Goal: Task Accomplishment & Management: Complete application form

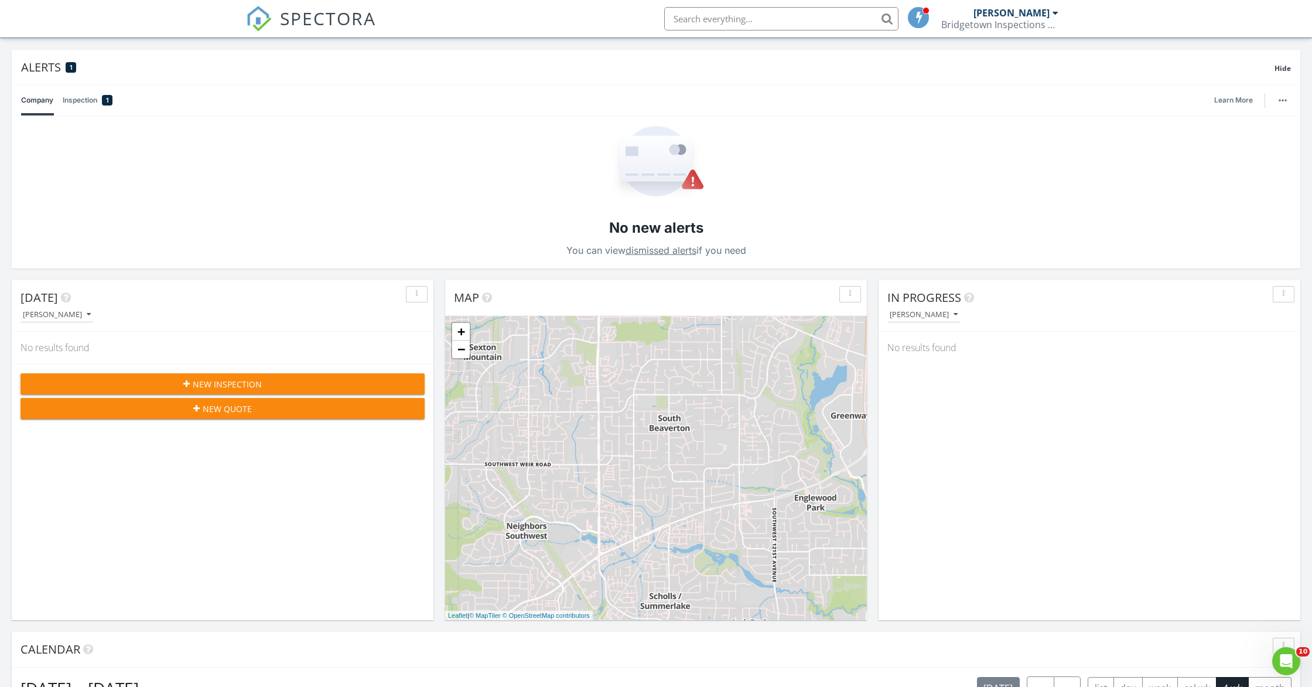
scroll to position [70, 0]
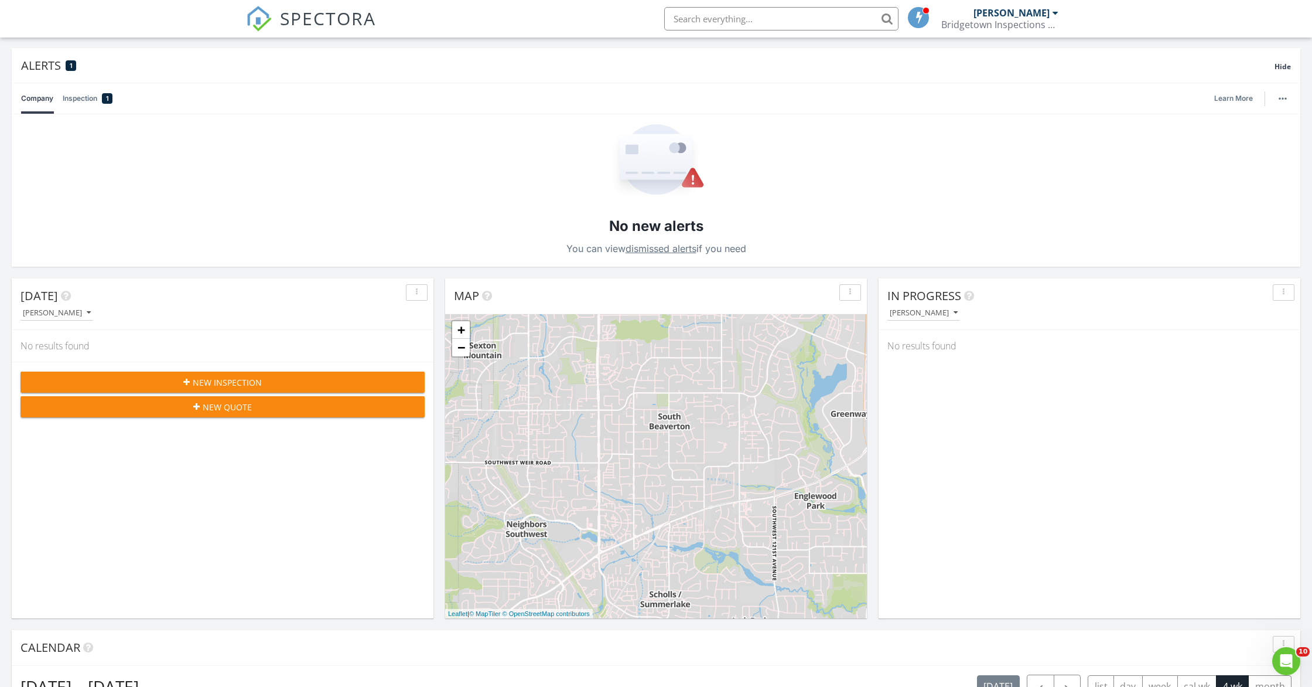
click at [237, 378] on span "New Inspection" at bounding box center [227, 382] width 69 height 12
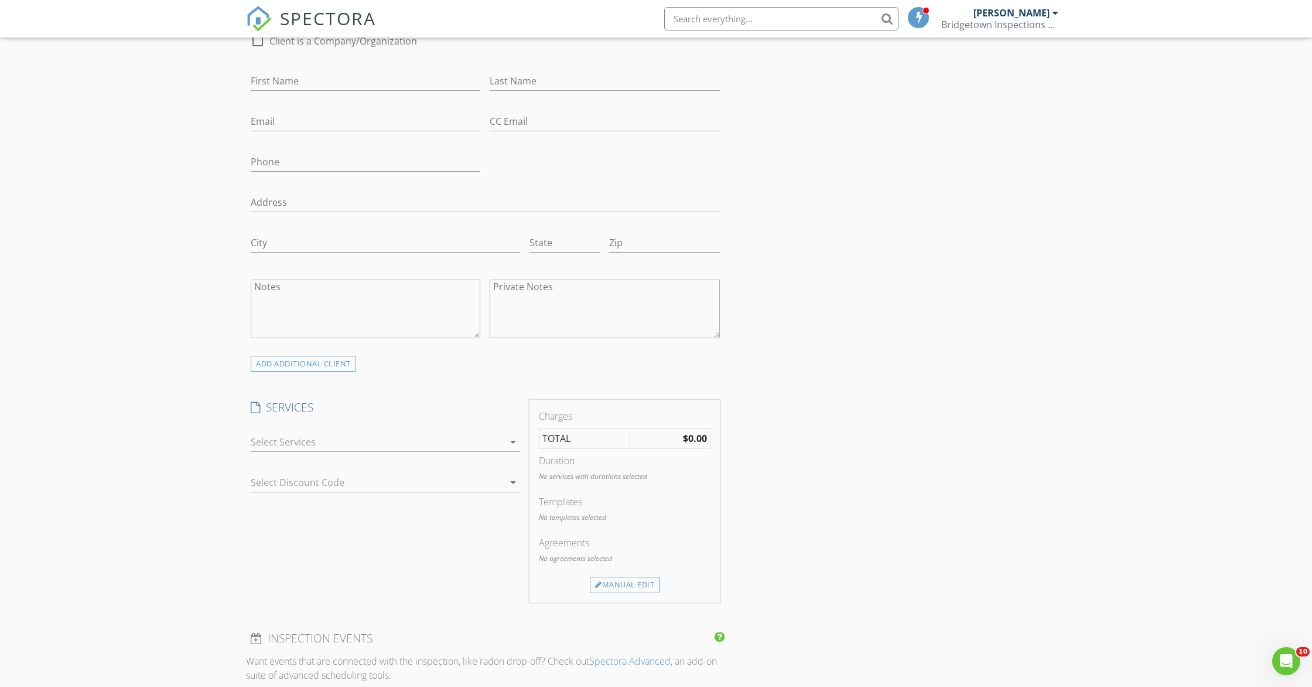
scroll to position [395, 0]
click at [451, 436] on div at bounding box center [377, 436] width 253 height 19
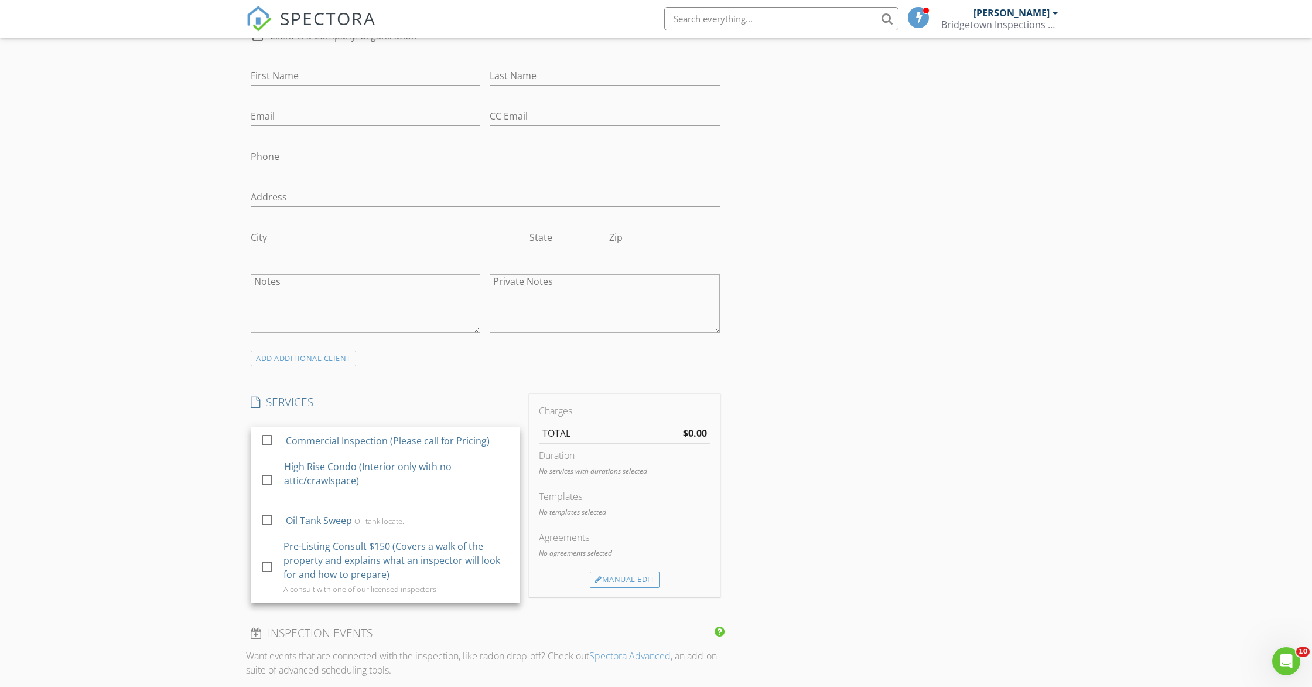
scroll to position [196, 0]
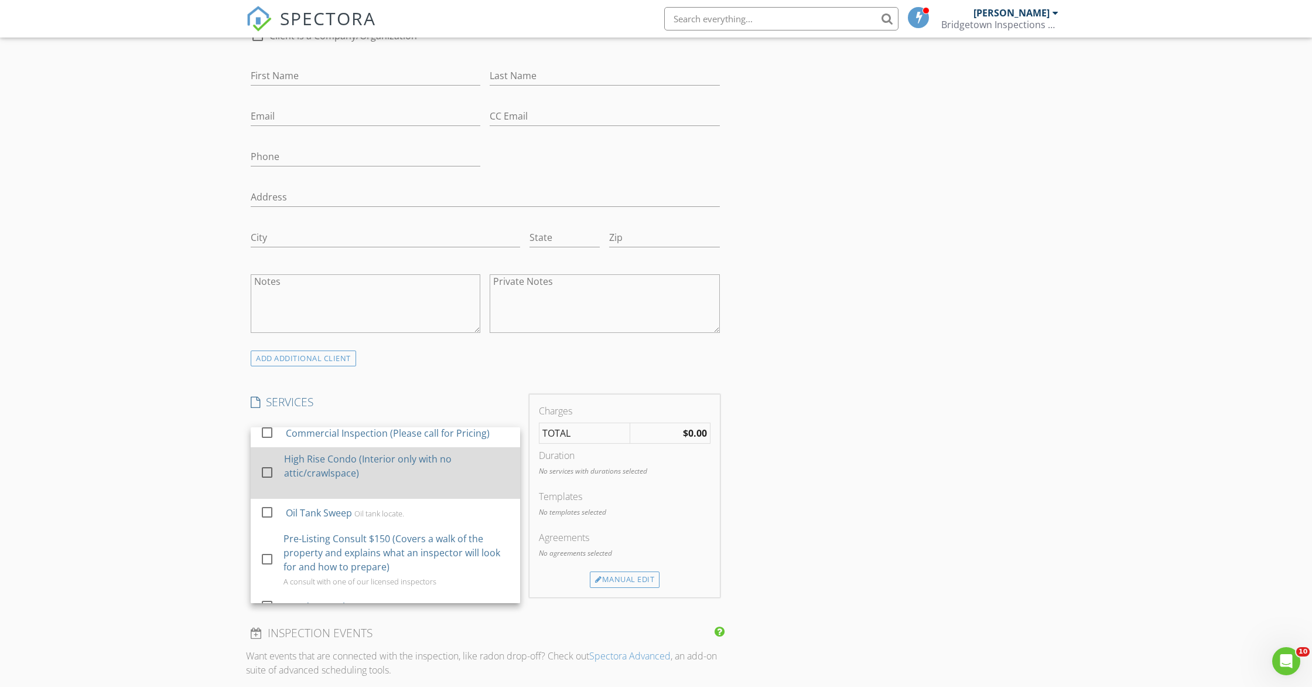
click at [312, 466] on div "High Rise Condo (Interior only with no attic/crawlspace)" at bounding box center [397, 466] width 227 height 28
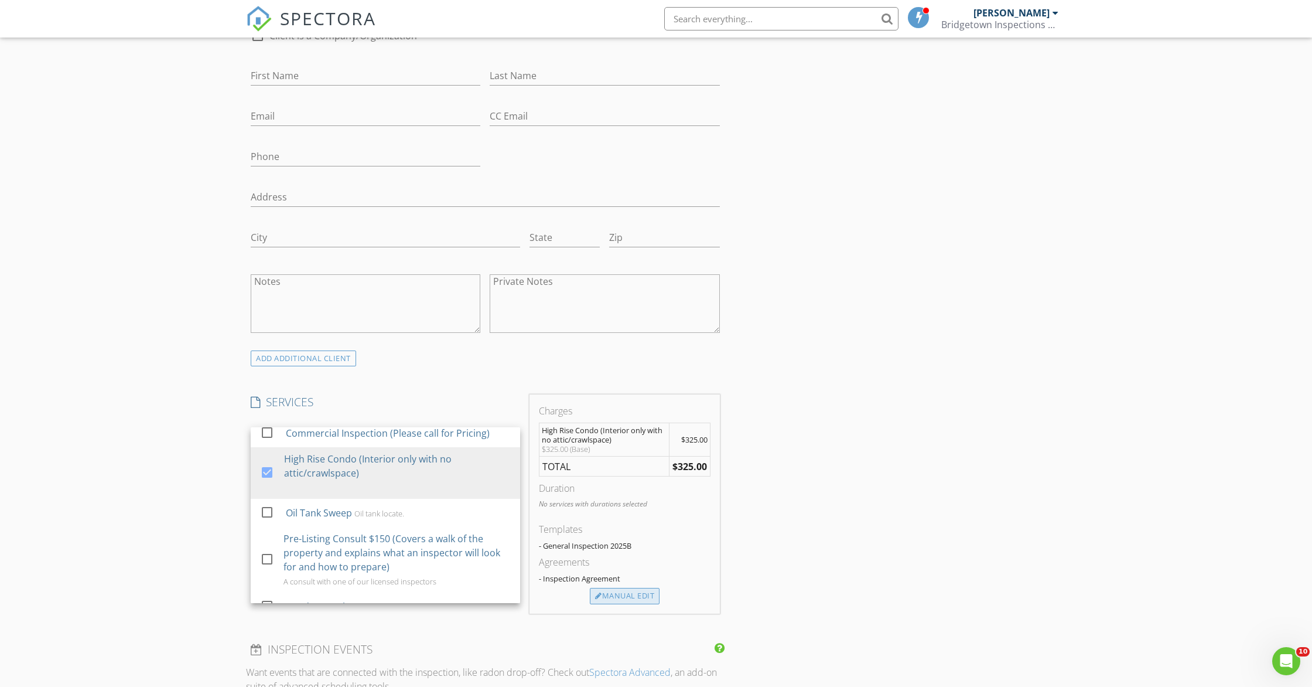
click at [647, 596] on div "Manual Edit" at bounding box center [625, 596] width 70 height 16
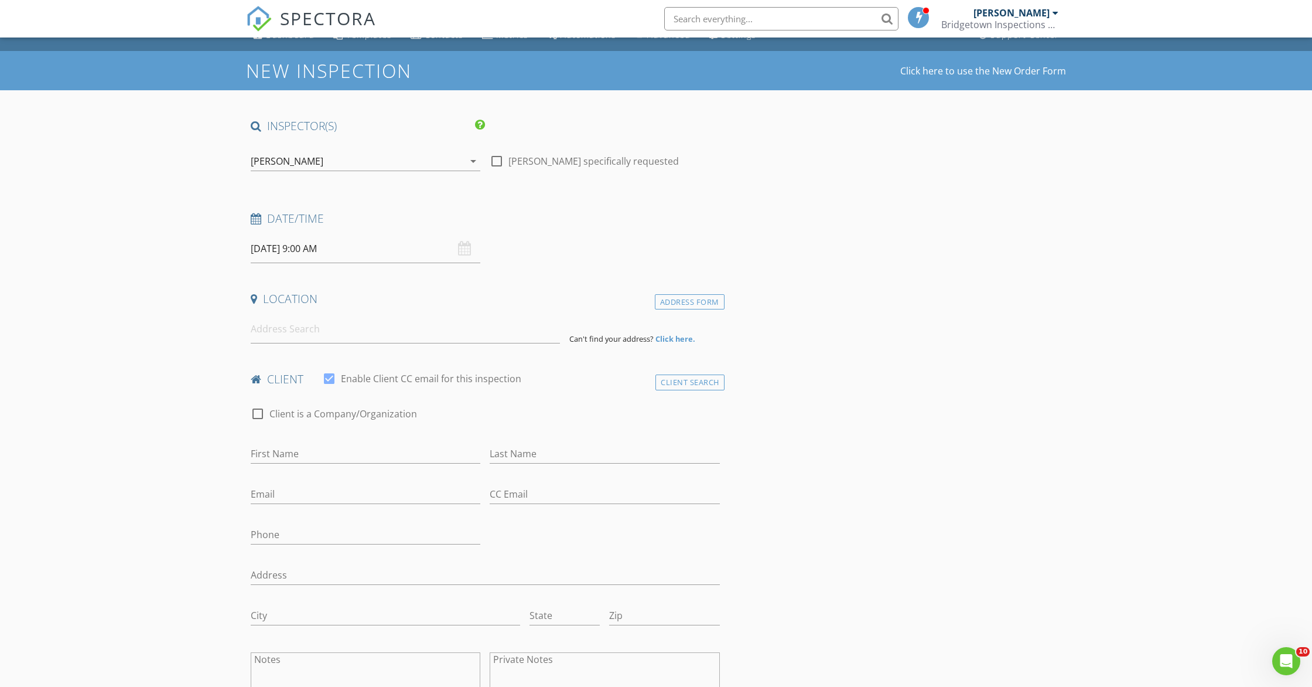
scroll to position [14, 0]
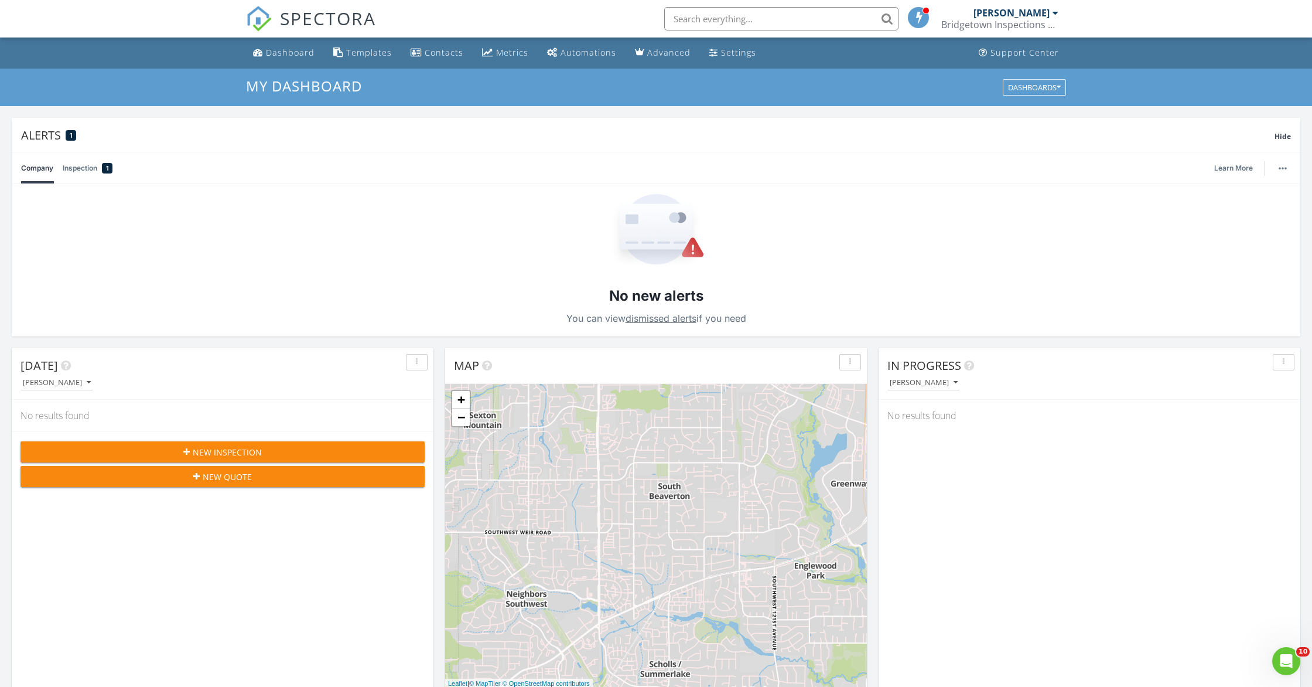
click at [249, 450] on span "New Inspection" at bounding box center [227, 452] width 69 height 12
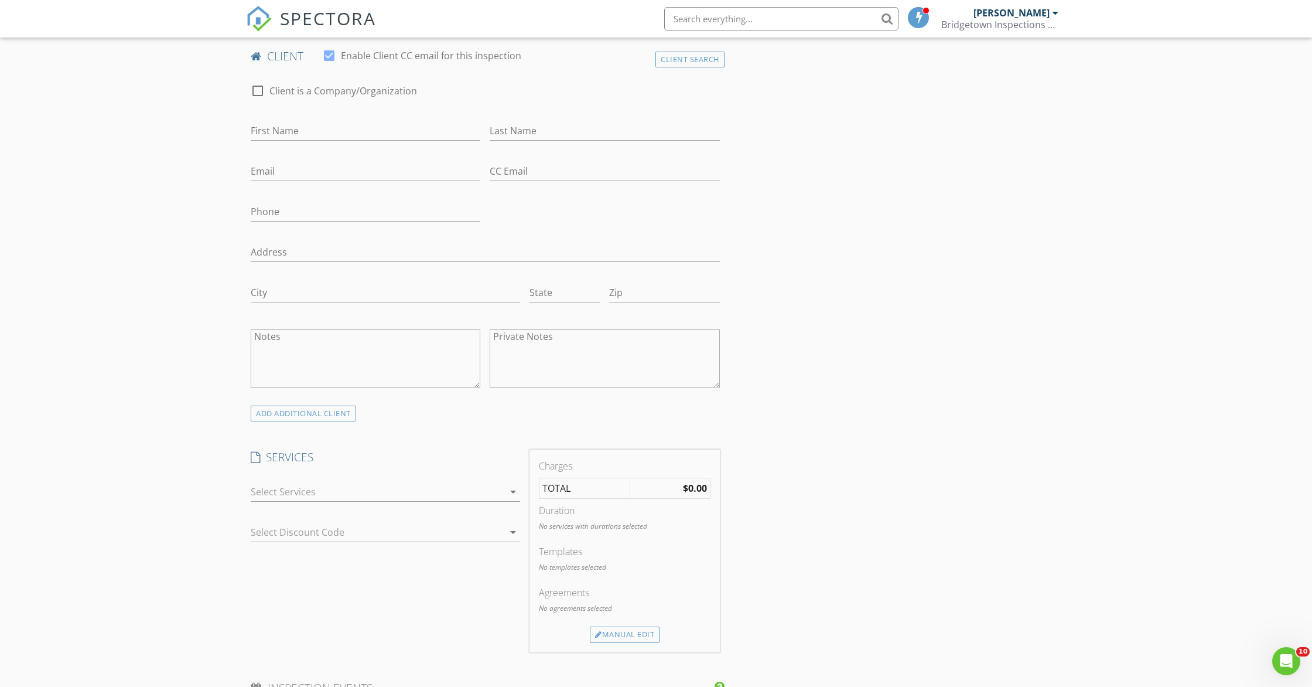
scroll to position [340, 0]
click at [408, 489] on div at bounding box center [377, 492] width 253 height 19
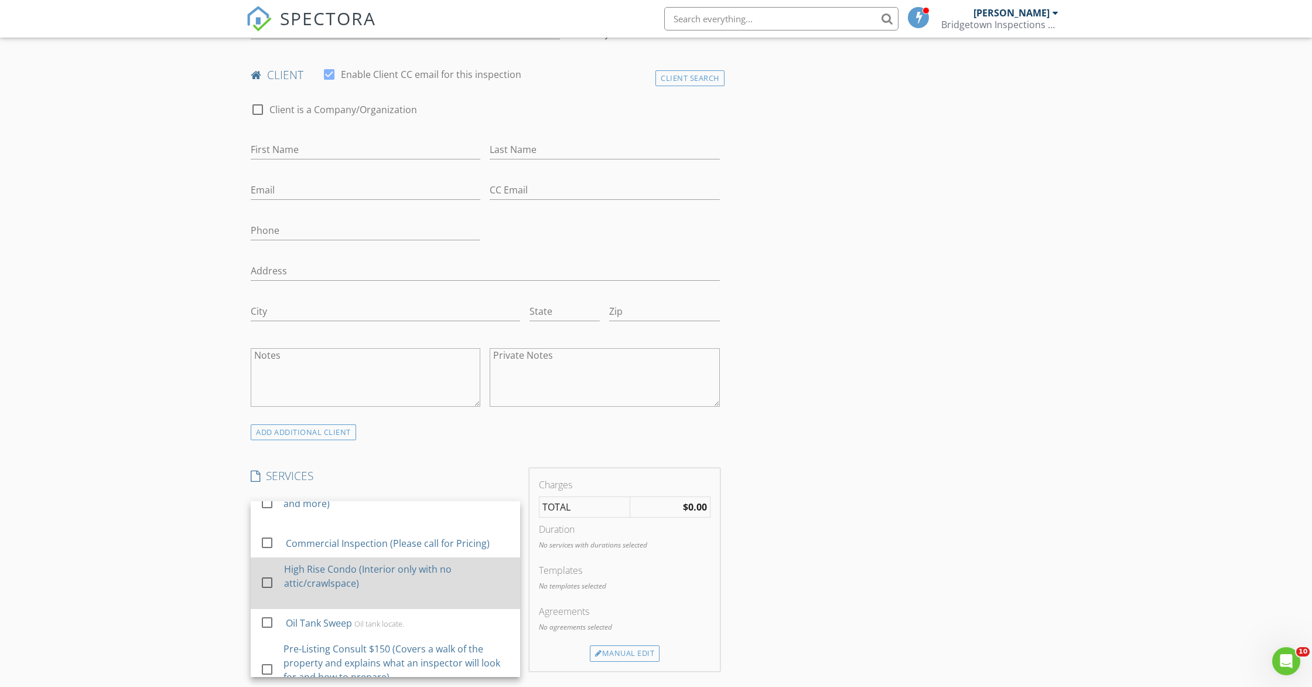
scroll to position [163, 0]
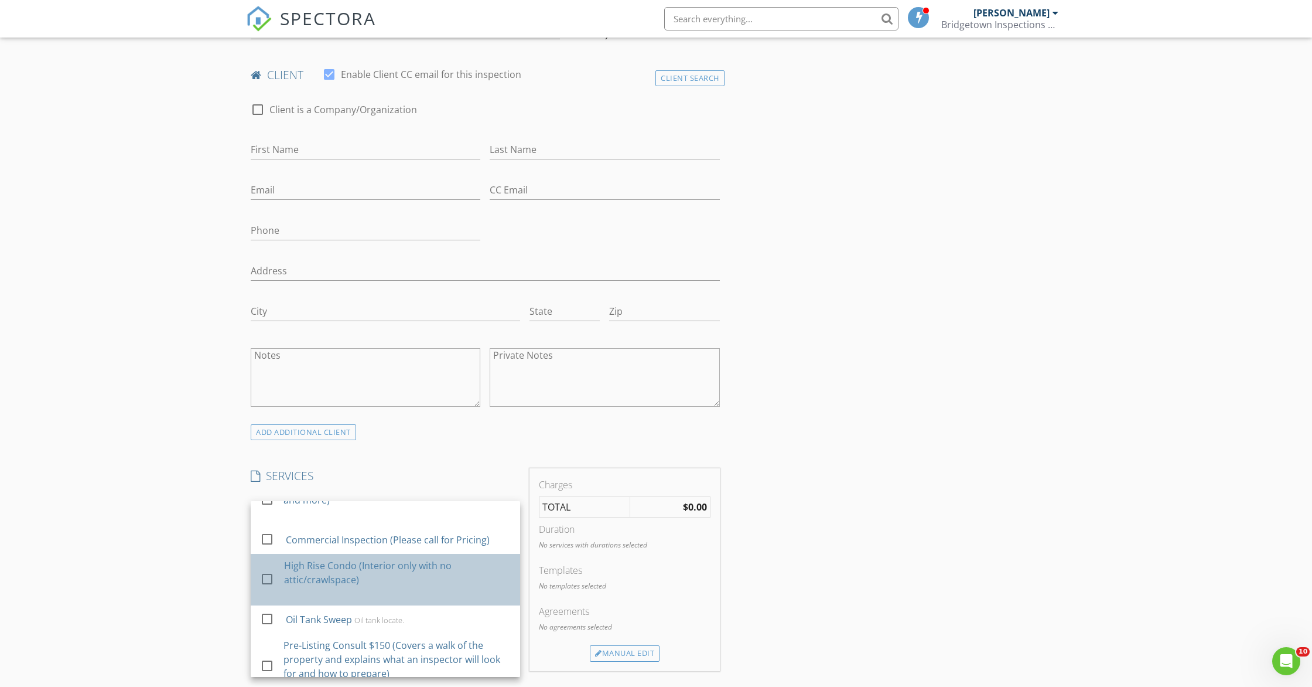
click at [360, 581] on div "High Rise Condo (Interior only with no attic/crawlspace)" at bounding box center [397, 572] width 227 height 28
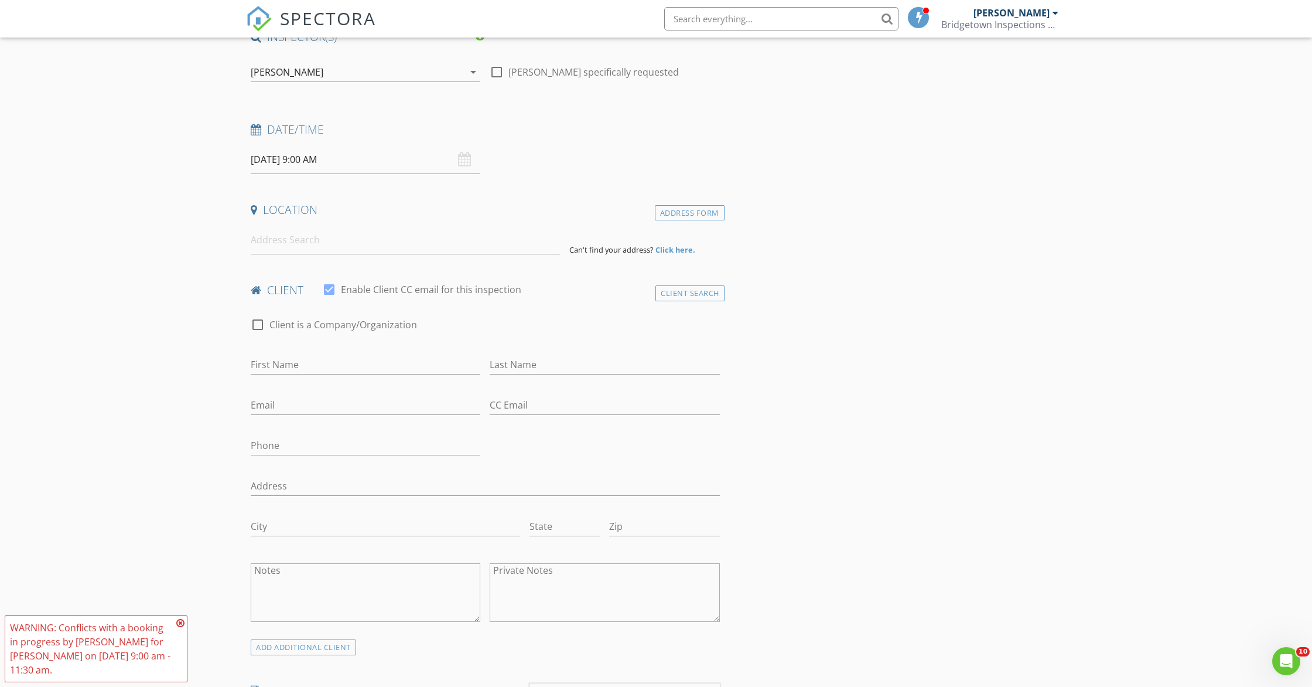
scroll to position [97, 0]
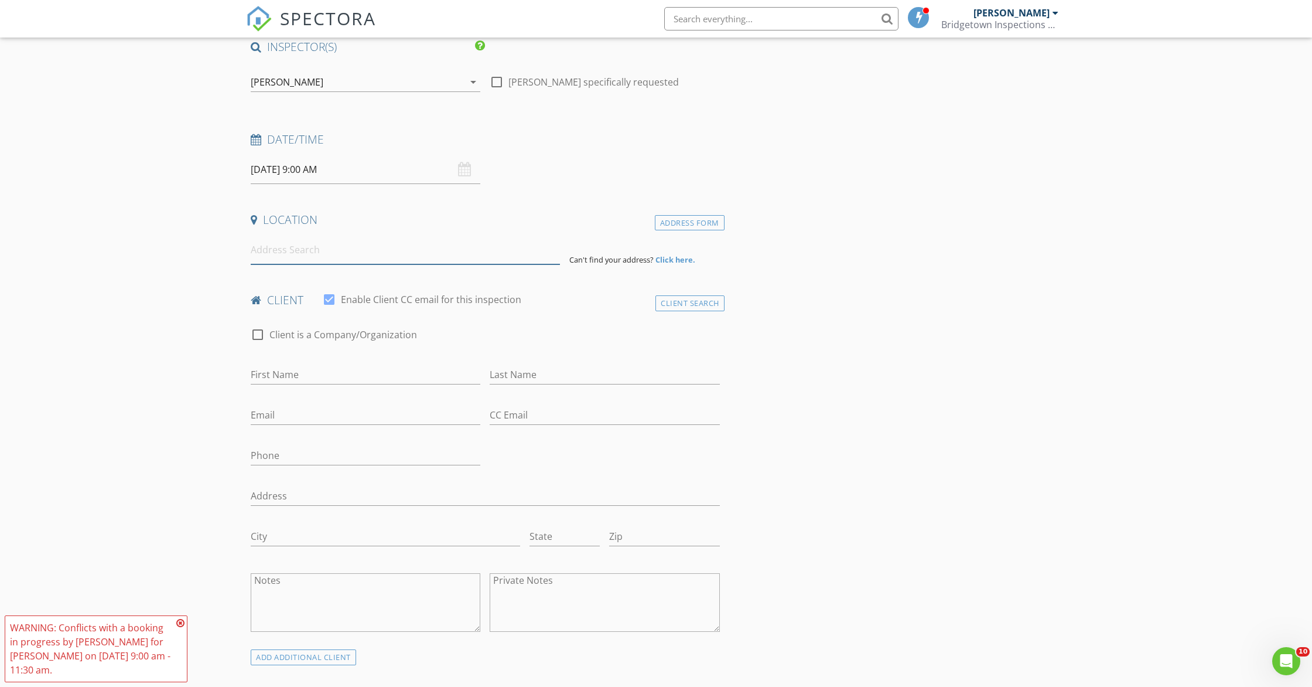
click at [387, 251] on input at bounding box center [405, 249] width 309 height 29
click at [309, 246] on input at bounding box center [405, 249] width 309 height 29
paste input "510 SW 5th Ave"
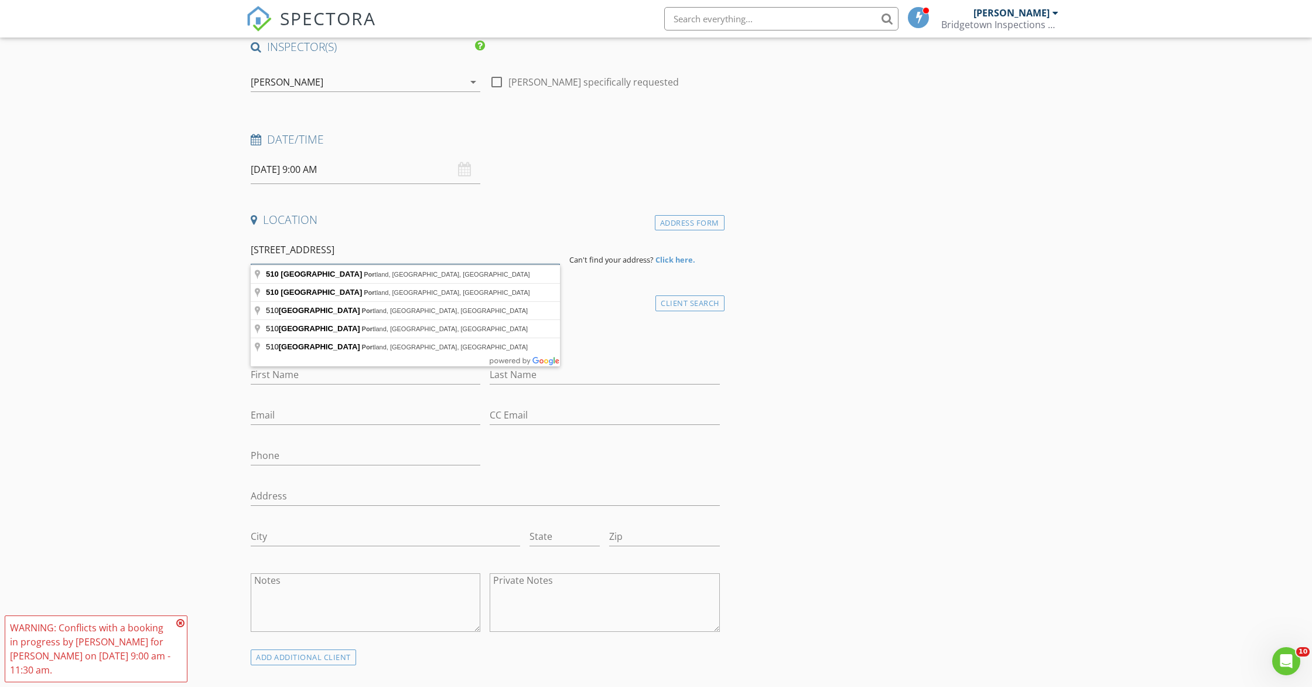
type input "510 SW 5th Ave, portland"
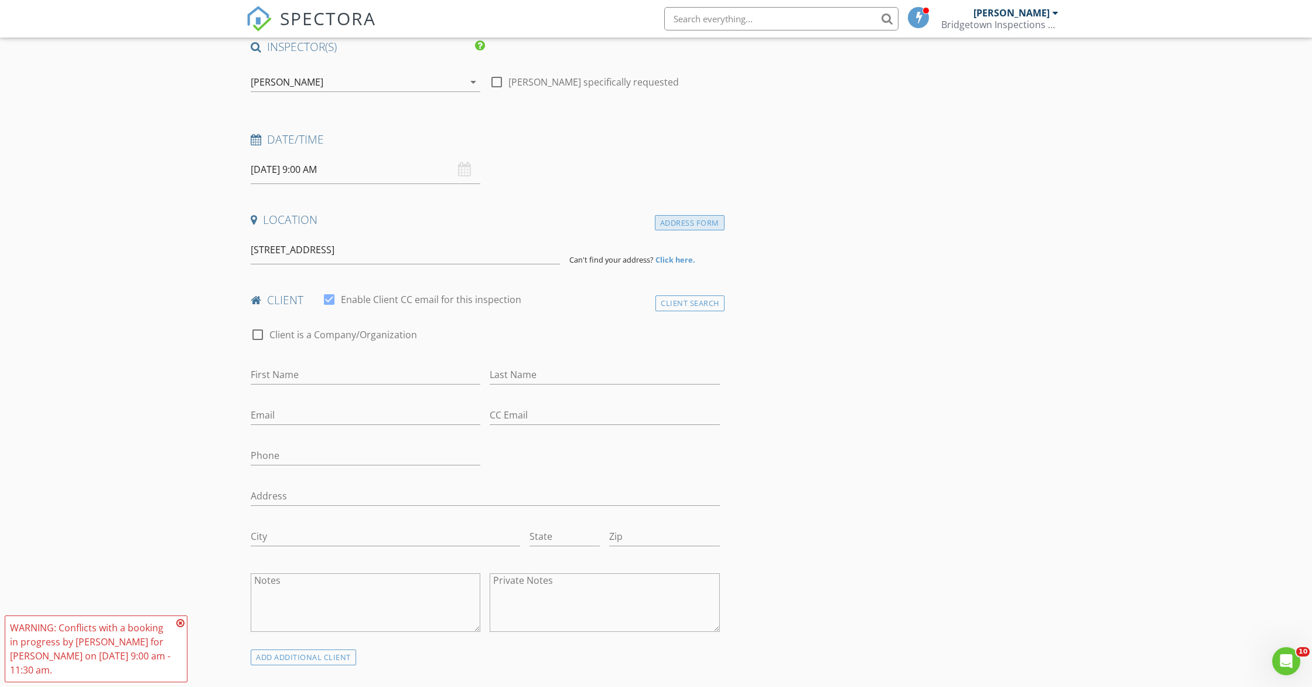
click at [693, 218] on div "Address Form" at bounding box center [690, 223] width 70 height 16
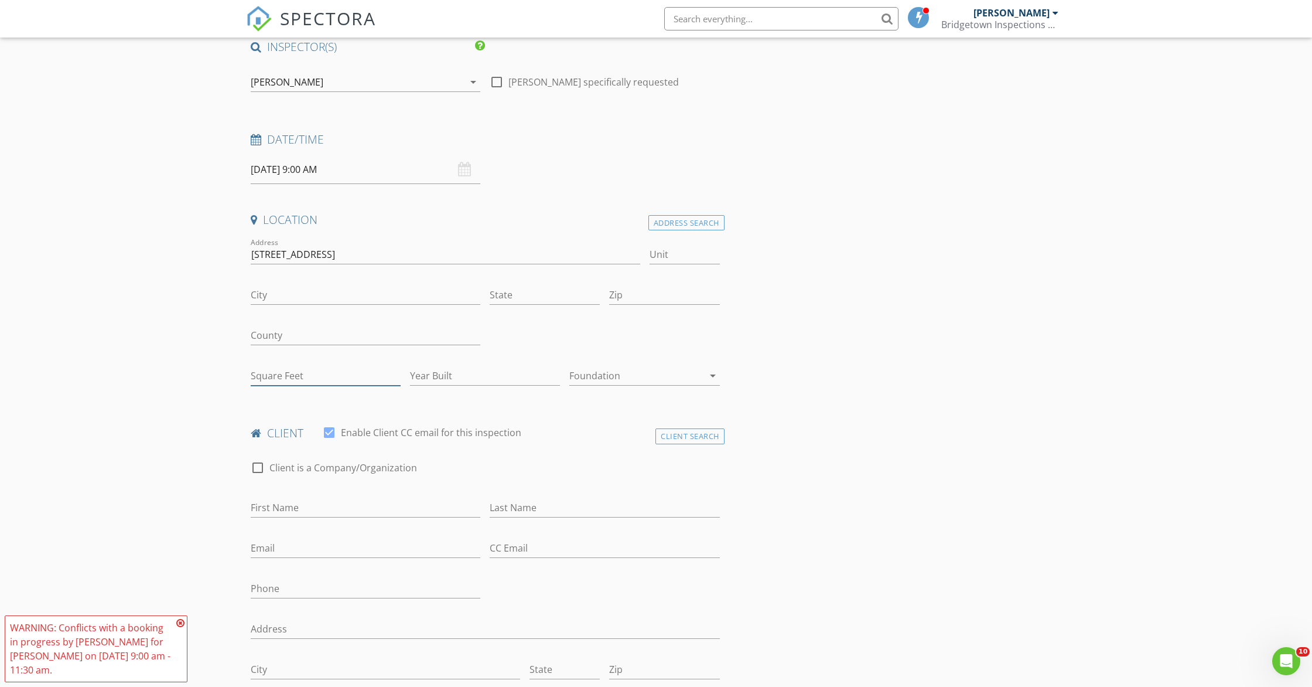
click at [336, 377] on input "Square Feet" at bounding box center [326, 375] width 150 height 19
type input "1319"
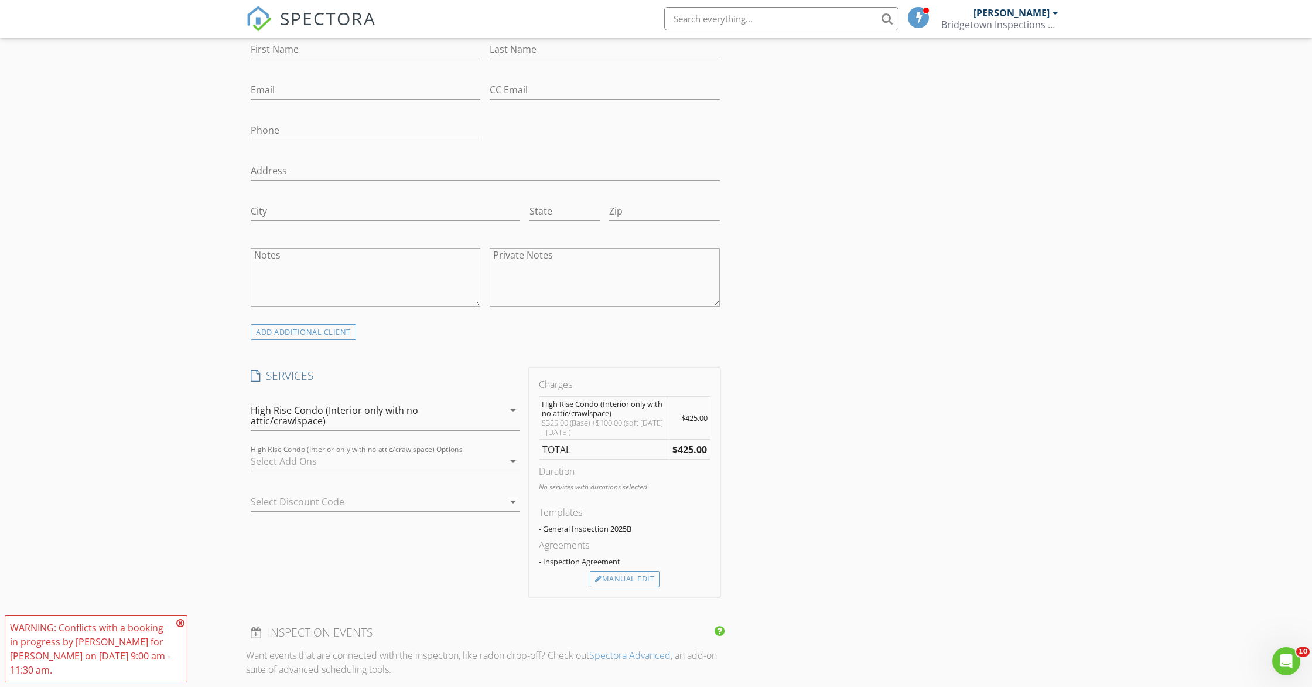
scroll to position [604, 0]
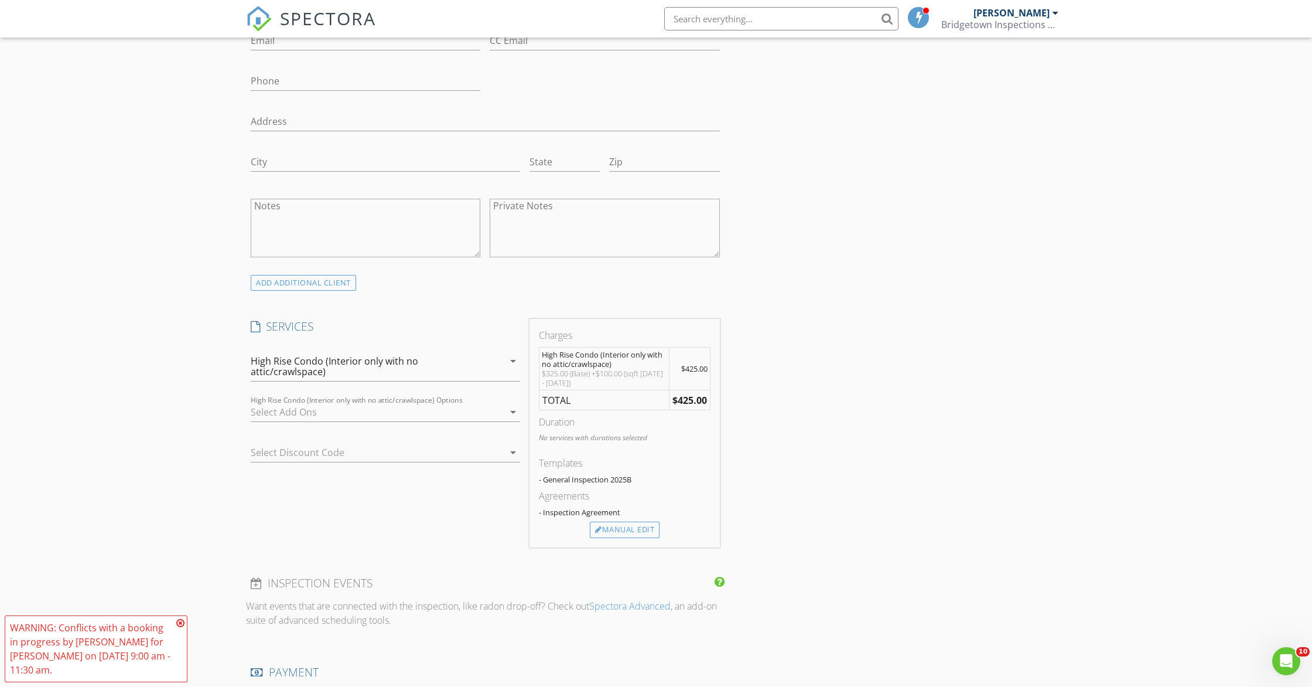
click at [405, 367] on div "High Rise Condo (Interior only with no attic/crawlspace)" at bounding box center [365, 366] width 228 height 21
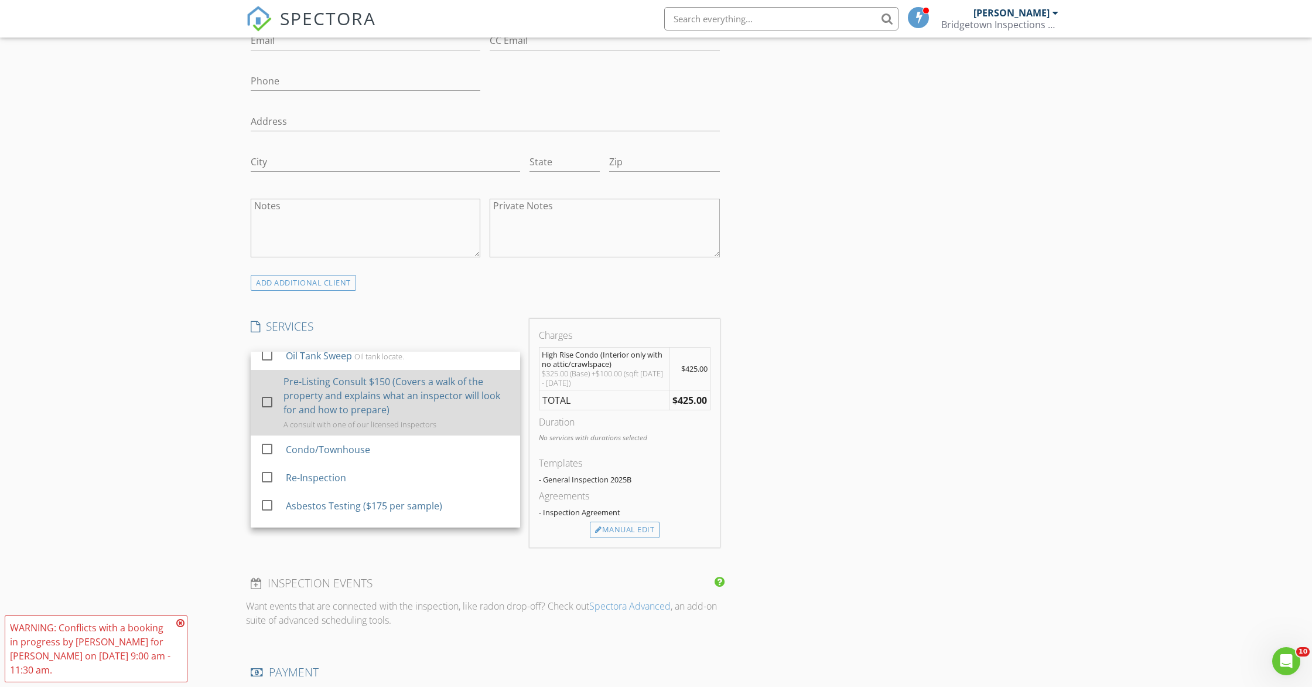
scroll to position [290, 0]
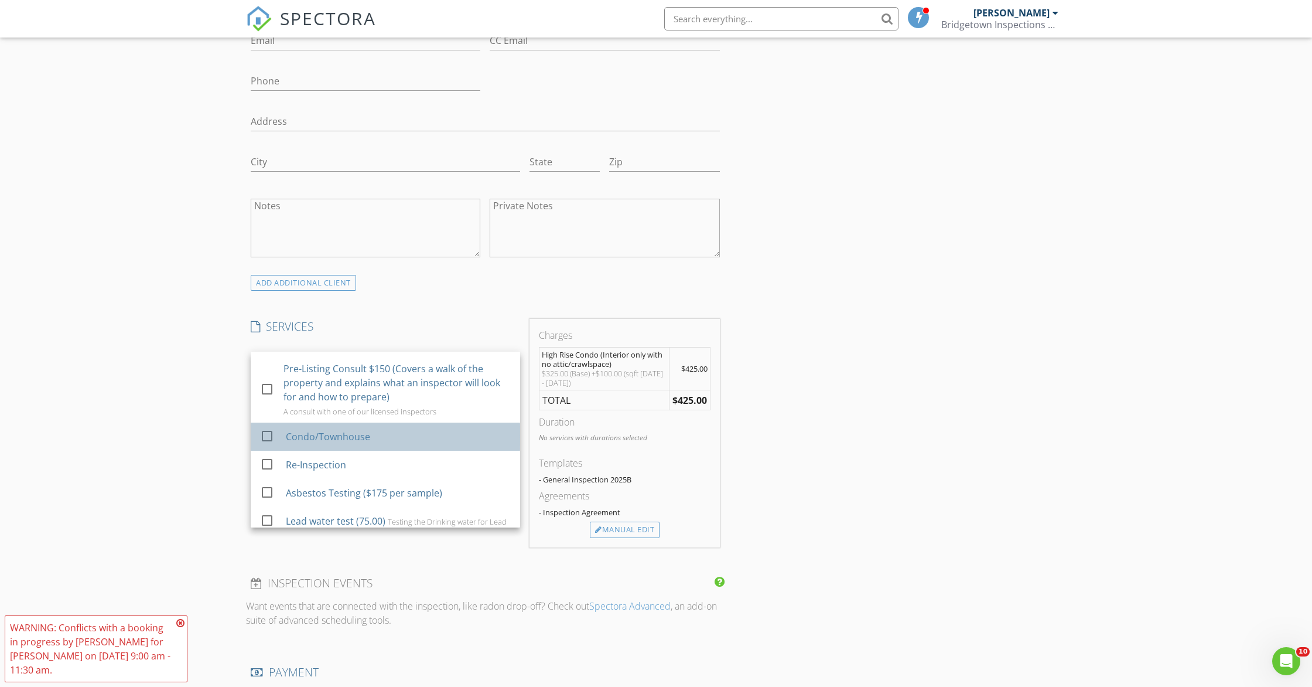
click at [337, 436] on div "Condo/Townhouse" at bounding box center [328, 436] width 84 height 14
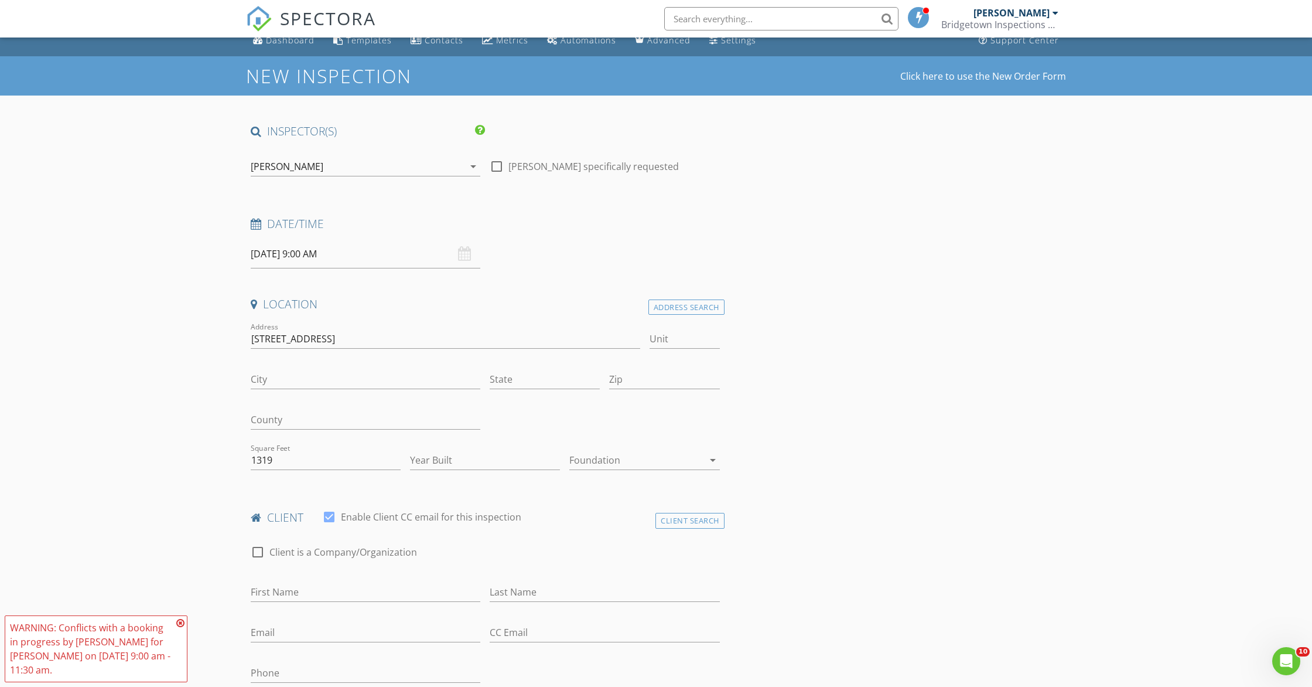
scroll to position [0, 0]
